Goal: Task Accomplishment & Management: Use online tool/utility

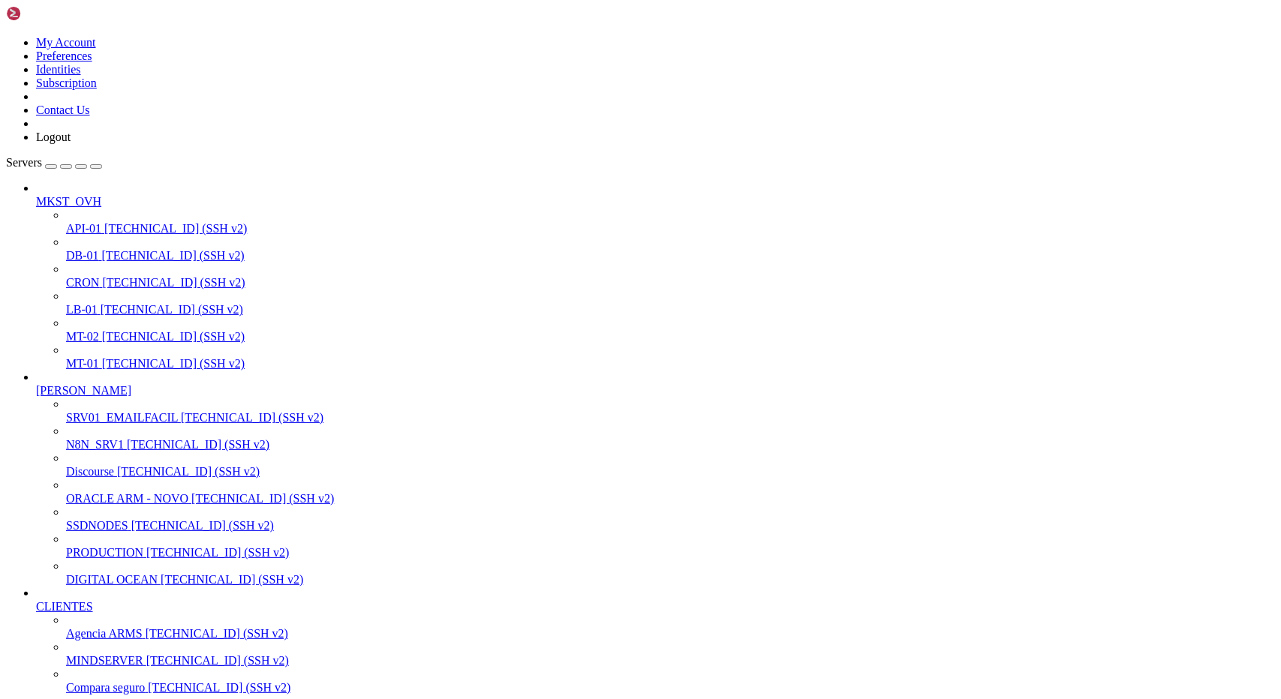
scroll to position [1581, 0]
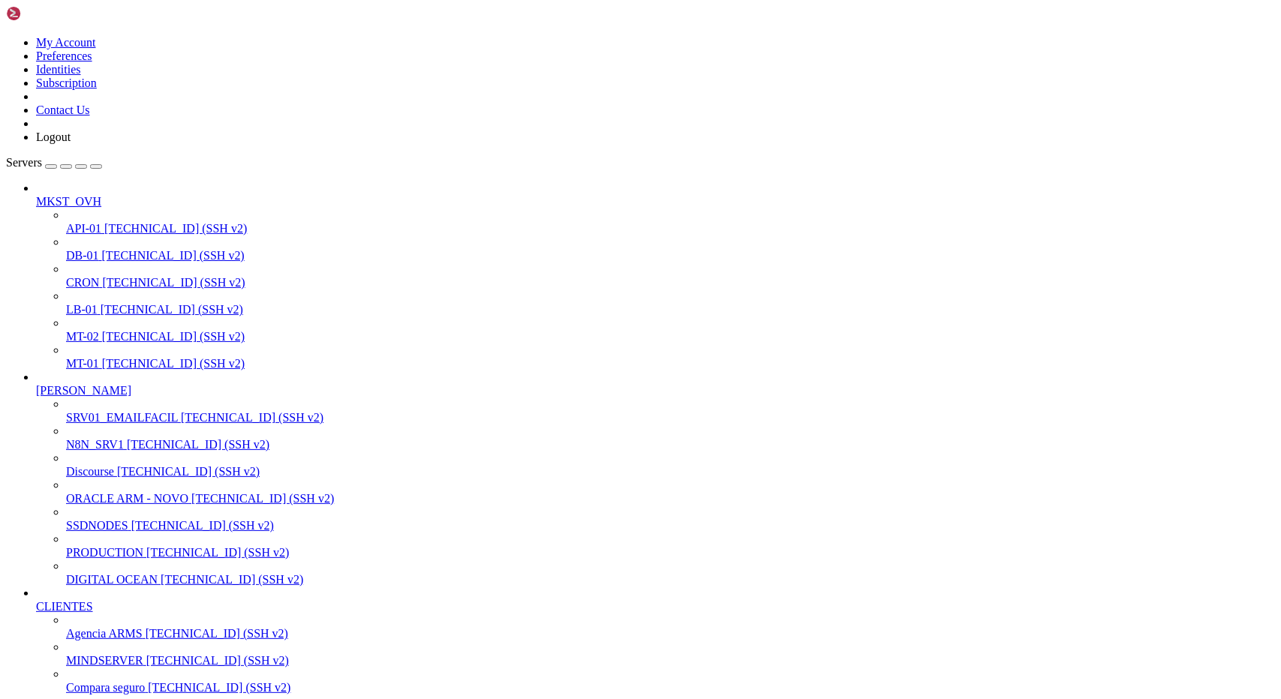
drag, startPoint x: 494, startPoint y: 2012, endPoint x: 380, endPoint y: 1917, distance: 148.1
click at [75, 559] on span "PRODUCTION" at bounding box center [104, 552] width 77 height 13
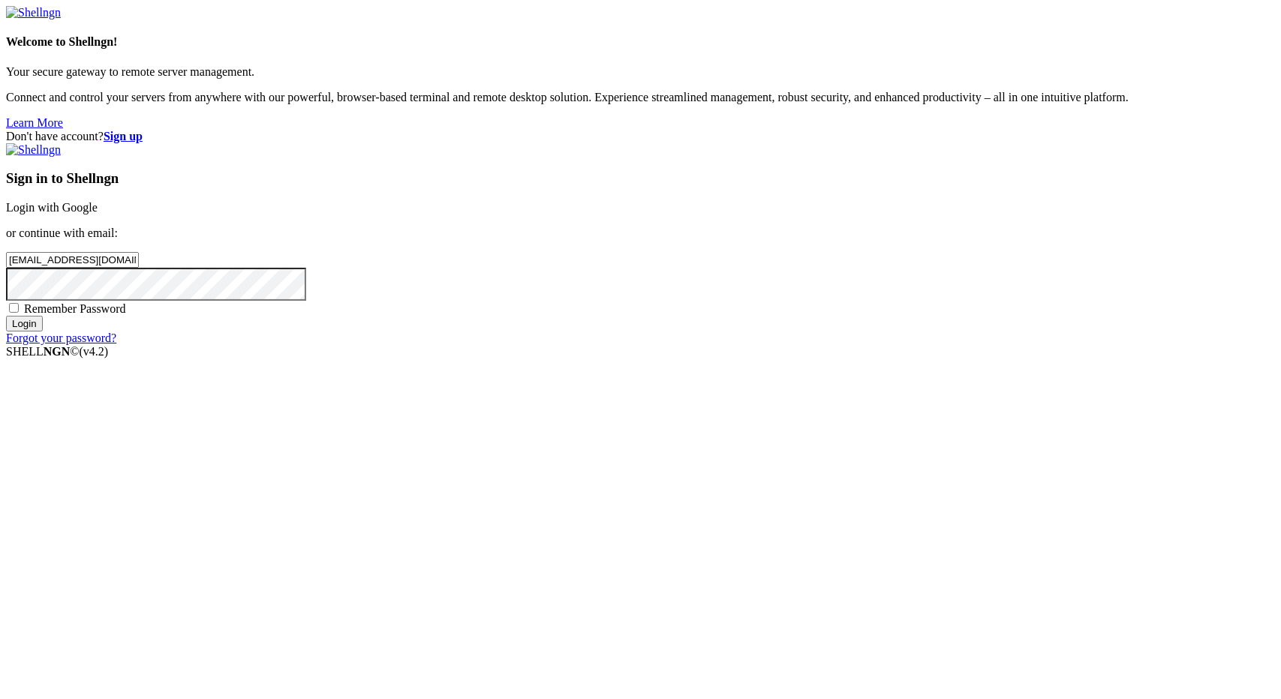
click at [43, 332] on input "Login" at bounding box center [24, 324] width 37 height 16
click at [785, 482] on div "Loading..." at bounding box center [640, 436] width 1269 height 92
type input "[EMAIL_ADDRESS][DOMAIN_NAME]"
click at [43, 332] on input "Login" at bounding box center [24, 324] width 37 height 16
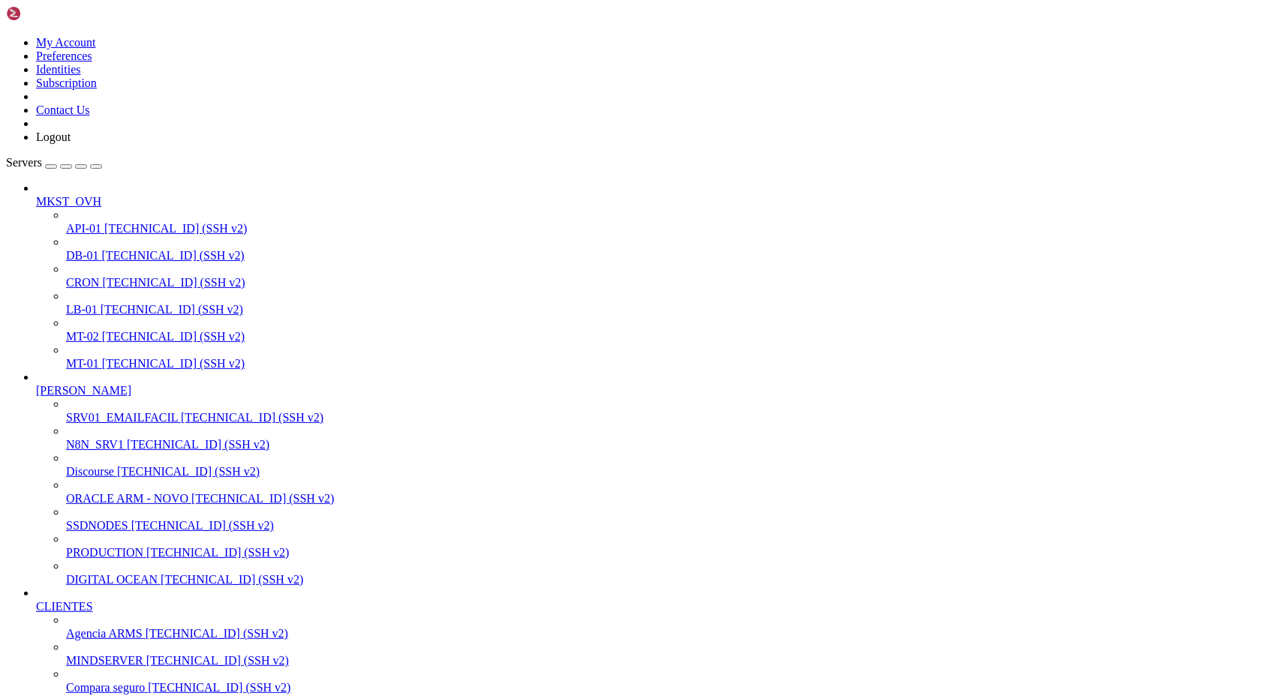
click at [146, 559] on span "[TECHNICAL_ID] (SSH v2)" at bounding box center [217, 552] width 143 height 13
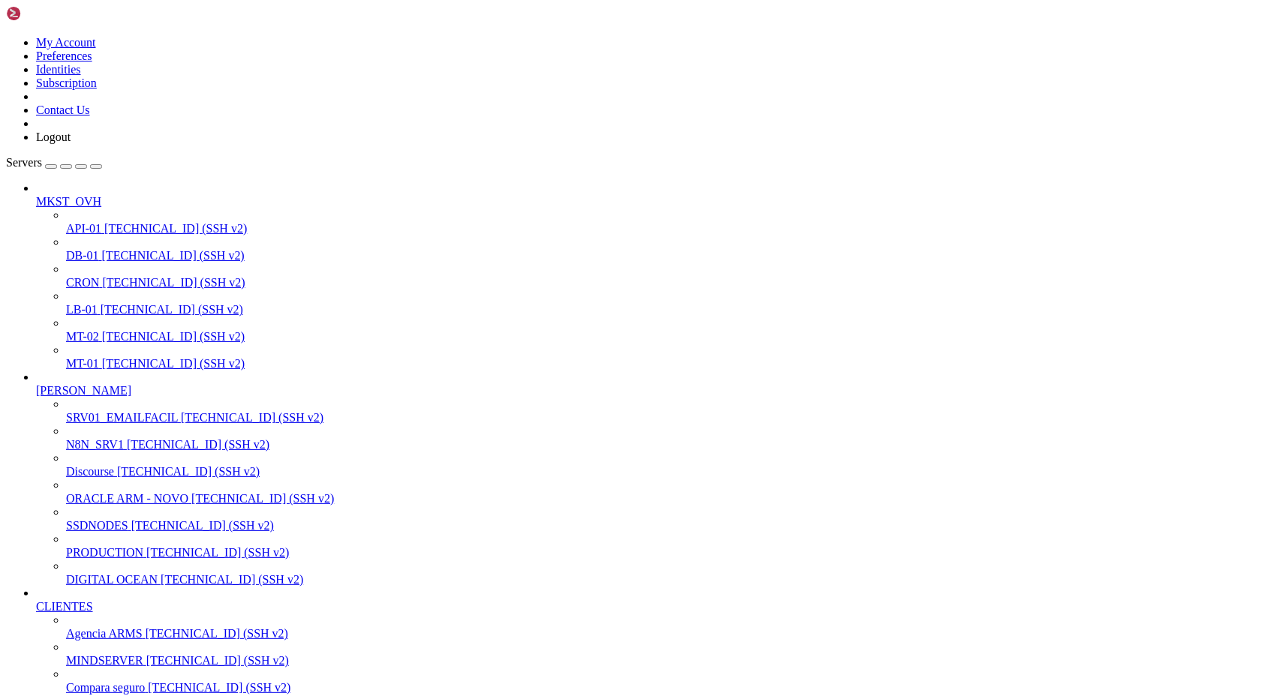
drag, startPoint x: 64, startPoint y: 1936, endPoint x: 208, endPoint y: 1935, distance: 144.0
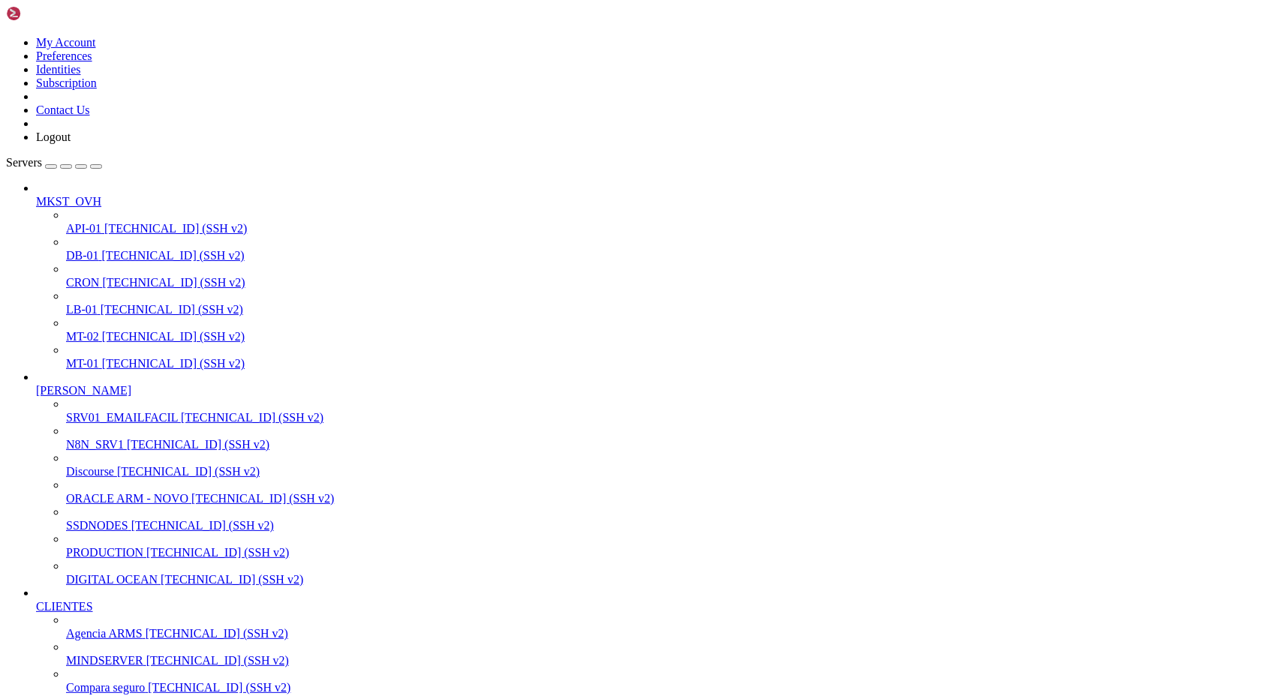
paste input "proj/mautic_200_com_br"
type input "/proj/mautic_200_com_br/RAG"
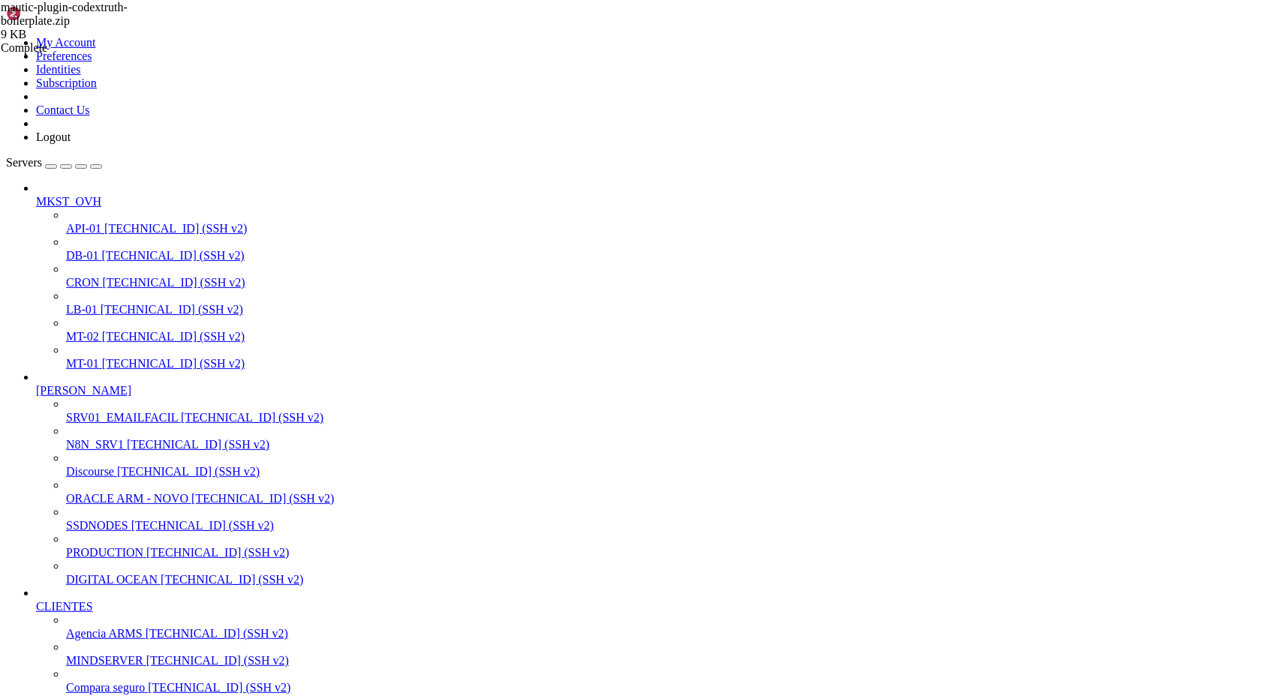
drag, startPoint x: 65, startPoint y: 1935, endPoint x: 408, endPoint y: 1938, distance: 343.6
